Goal: Task Accomplishment & Management: Manage account settings

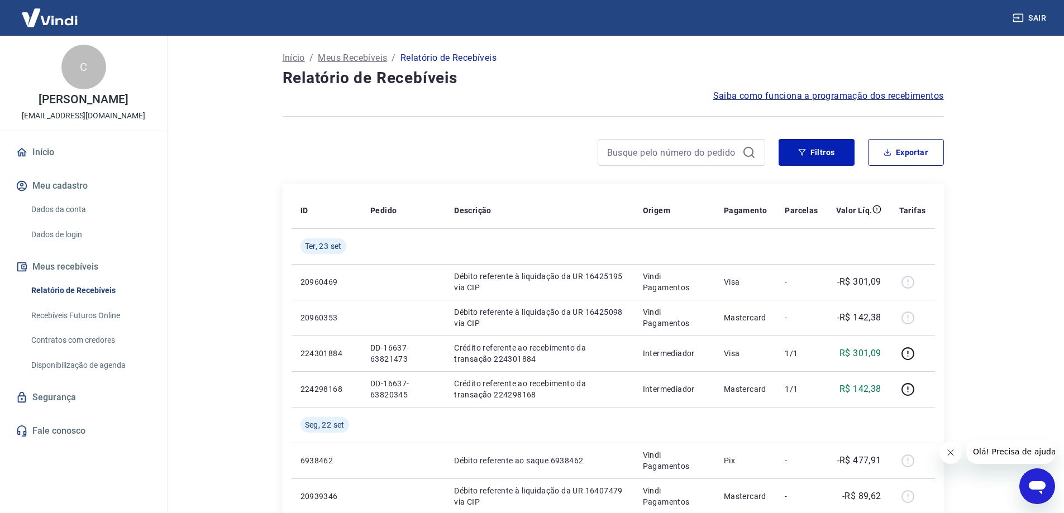
click at [67, 289] on link "Relatório de Recebíveis" at bounding box center [90, 290] width 127 height 23
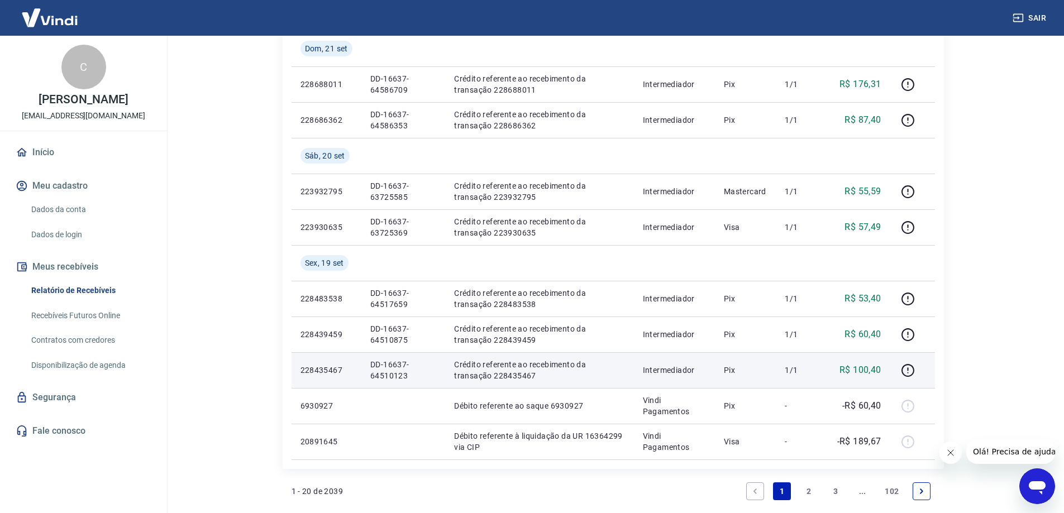
scroll to position [670, 0]
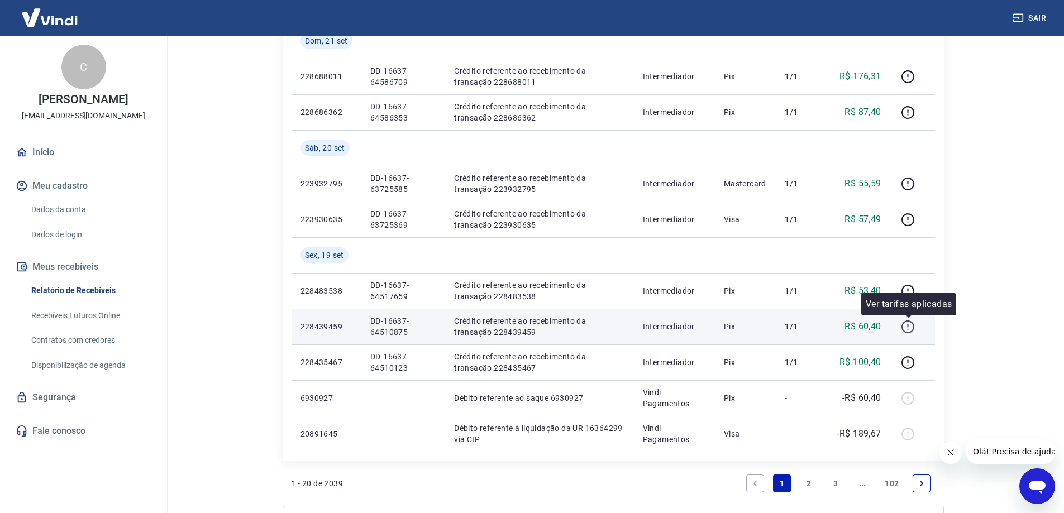
click at [911, 323] on icon "button" at bounding box center [908, 327] width 14 height 14
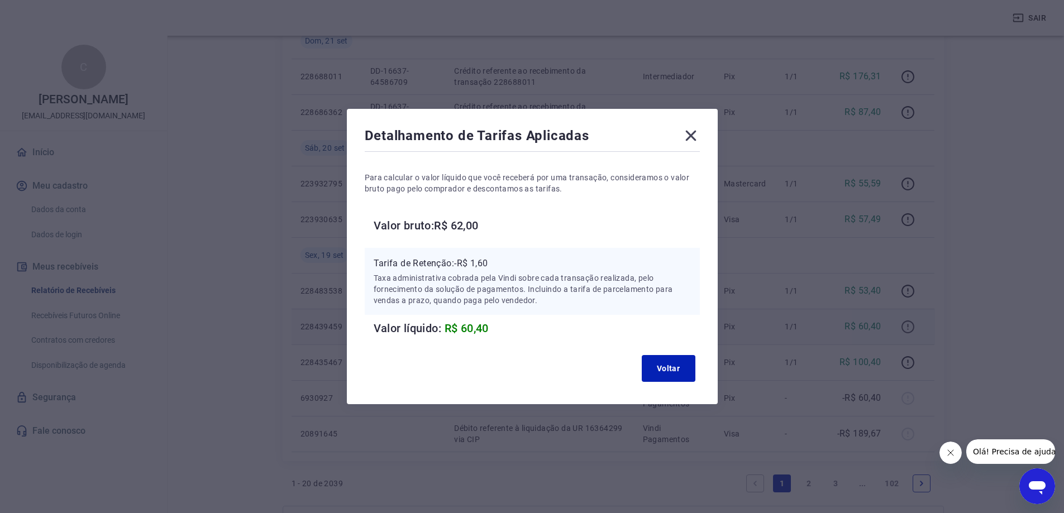
click at [911, 323] on div "Detalhamento de Tarifas Aplicadas Para calcular o valor líquido que você recebe…" at bounding box center [532, 256] width 1064 height 513
click at [265, 478] on div "Detalhamento de Tarifas Aplicadas Para calcular o valor líquido que você recebe…" at bounding box center [532, 256] width 1064 height 513
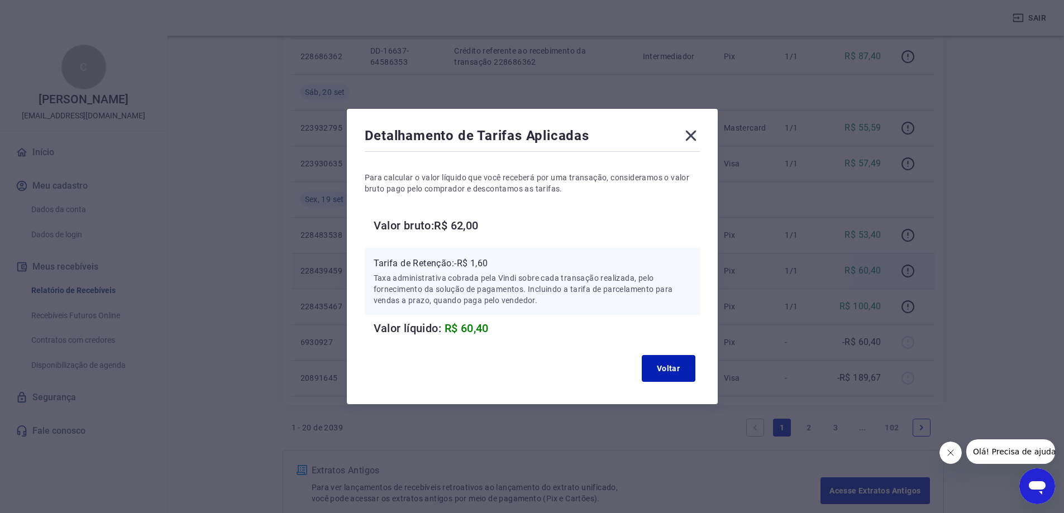
click at [786, 423] on div "Detalhamento de Tarifas Aplicadas Para calcular o valor líquido que você recebe…" at bounding box center [532, 256] width 1064 height 513
click at [660, 373] on button "Voltar" at bounding box center [669, 368] width 54 height 27
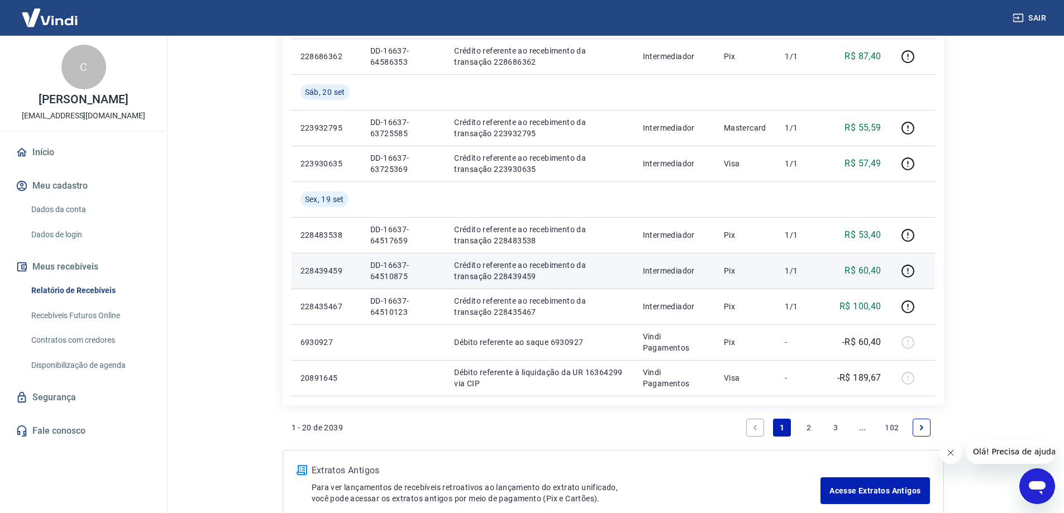
click at [917, 421] on link "Next page" at bounding box center [922, 428] width 18 height 18
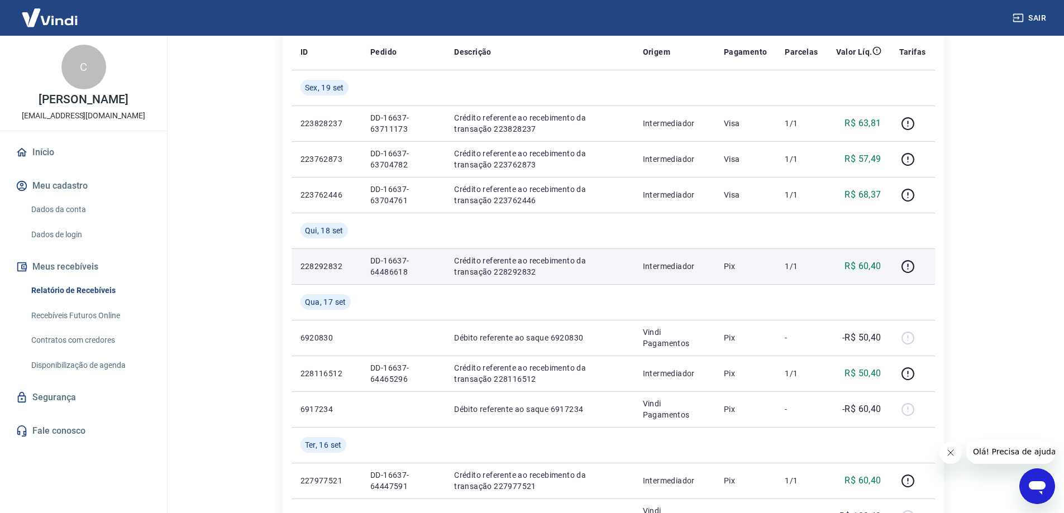
scroll to position [168, 0]
